Goal: Ask a question: Seek information or help from site administrators or community

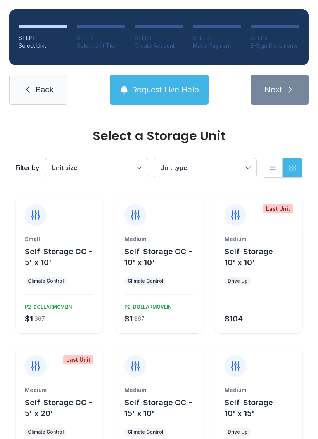
click at [147, 88] on span "Request Live Help" at bounding box center [165, 89] width 67 height 11
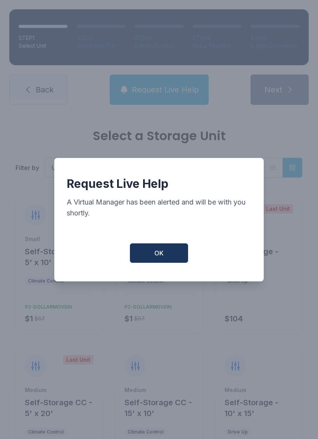
click at [156, 251] on button "OK" at bounding box center [159, 252] width 58 height 19
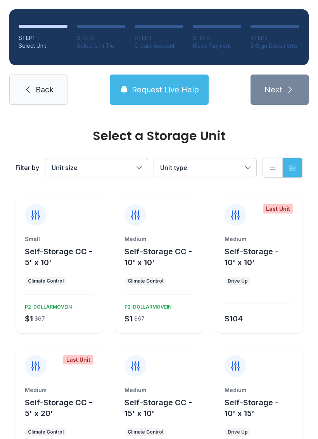
click at [42, 90] on span "Back" at bounding box center [45, 89] width 18 height 11
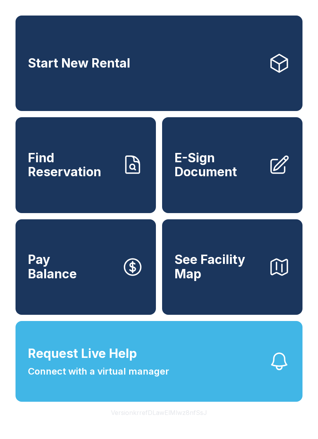
click at [190, 378] on button "Request Live Help Connect with a virtual manager" at bounding box center [159, 361] width 287 height 81
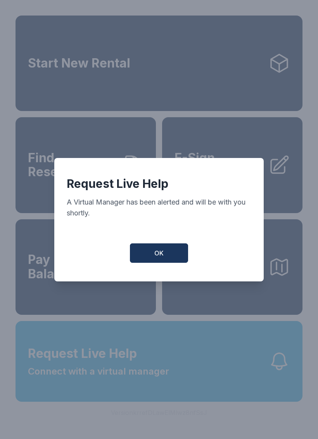
click at [154, 255] on span "OK" at bounding box center [158, 252] width 9 height 9
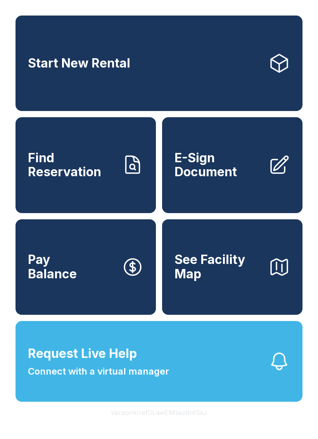
click at [207, 379] on button "Request Live Help Connect with a virtual manager" at bounding box center [159, 361] width 287 height 81
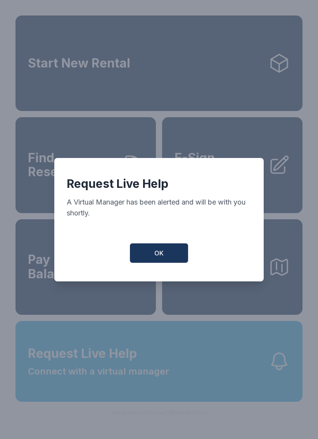
click at [158, 256] on span "OK" at bounding box center [158, 252] width 9 height 9
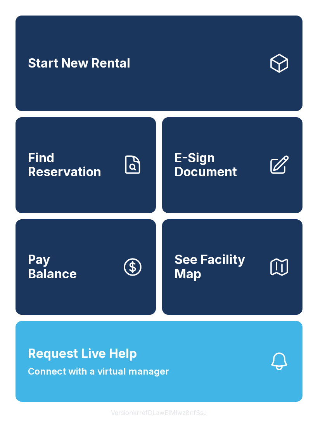
click at [100, 363] on span "Request Live Help" at bounding box center [82, 353] width 109 height 19
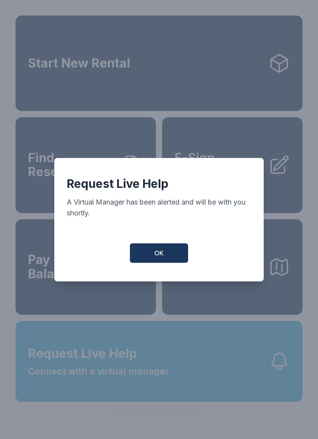
click at [152, 252] on button "OK" at bounding box center [159, 252] width 58 height 19
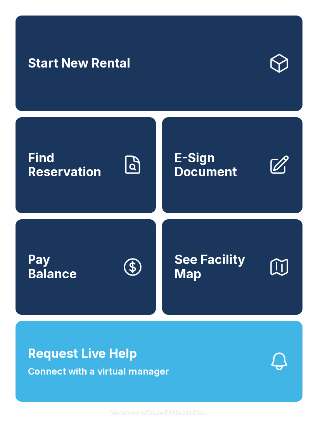
click at [203, 389] on button "Request Live Help Connect with a virtual manager" at bounding box center [159, 361] width 287 height 81
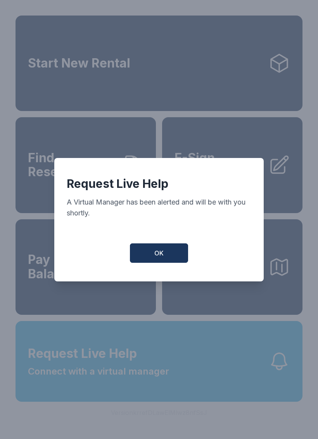
click at [150, 258] on button "OK" at bounding box center [159, 252] width 58 height 19
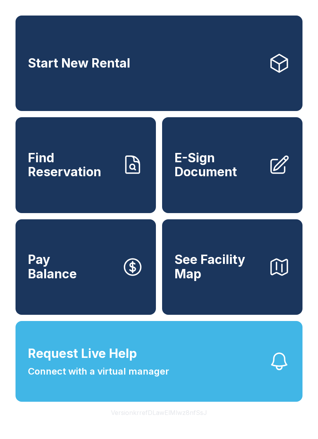
click at [219, 381] on button "Request Live Help Connect with a virtual manager" at bounding box center [159, 361] width 287 height 81
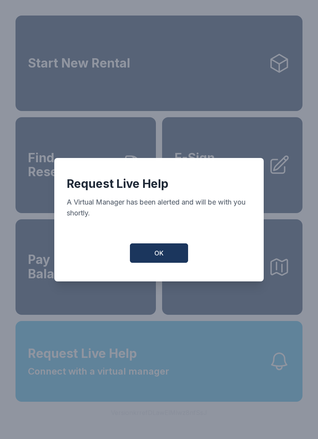
click at [149, 253] on button "OK" at bounding box center [159, 252] width 58 height 19
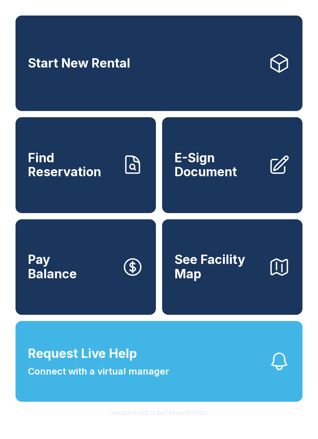
click at [185, 376] on button "Request Live Help Connect with a virtual manager" at bounding box center [159, 361] width 287 height 81
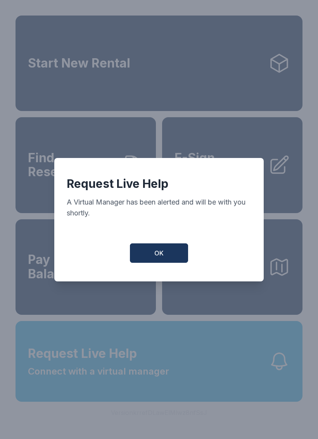
click at [153, 256] on button "OK" at bounding box center [159, 252] width 58 height 19
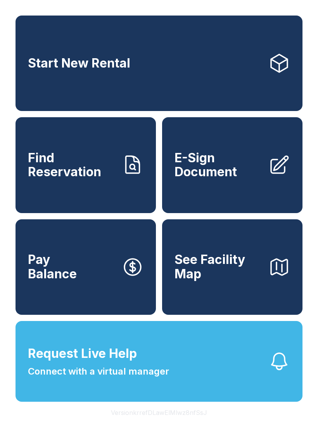
click at [117, 378] on span "Connect with a virtual manager" at bounding box center [98, 371] width 141 height 14
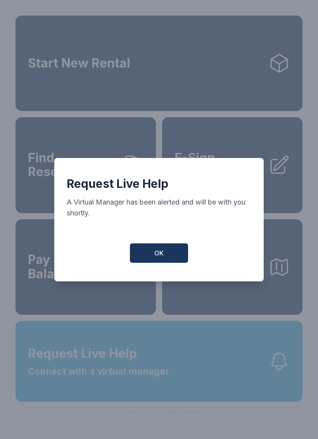
click at [152, 253] on button "OK" at bounding box center [159, 252] width 58 height 19
